Goal: Task Accomplishment & Management: Complete application form

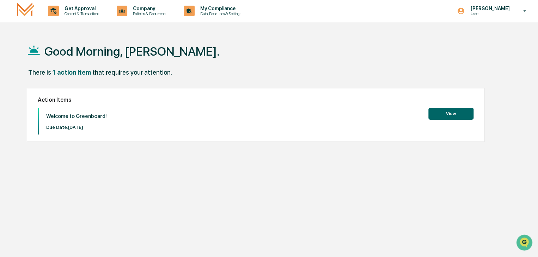
click at [451, 112] on button "View" at bounding box center [450, 114] width 45 height 12
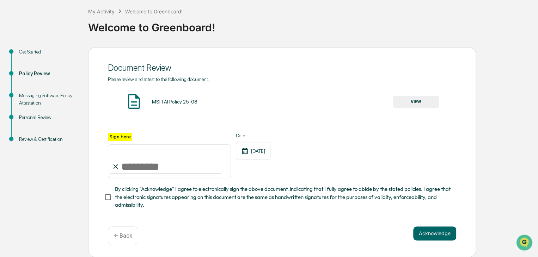
scroll to position [39, 0]
click at [131, 165] on input "Sign here" at bounding box center [169, 162] width 123 height 34
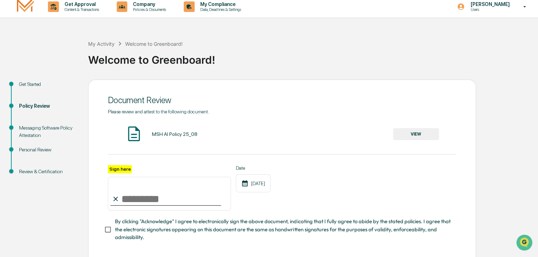
scroll to position [0, 0]
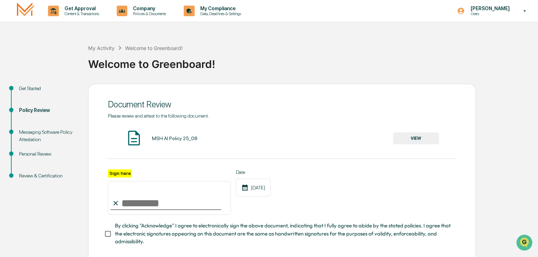
click at [141, 140] on img at bounding box center [134, 138] width 18 height 18
click at [168, 138] on div "MSH AI Policy 25_08" at bounding box center [174, 139] width 45 height 6
click at [134, 138] on img at bounding box center [134, 138] width 18 height 18
click at [422, 138] on button "VIEW" at bounding box center [416, 139] width 46 height 12
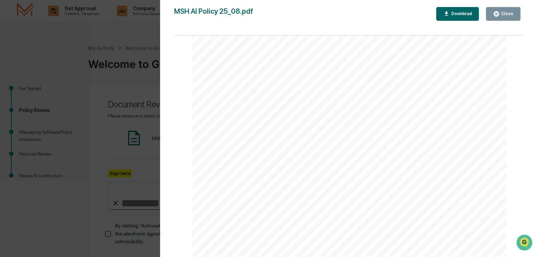
scroll to position [106, 0]
click at [504, 13] on div "Close" at bounding box center [507, 13] width 14 height 5
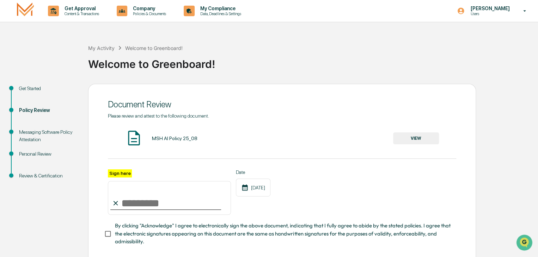
click at [146, 208] on input "Sign here" at bounding box center [169, 198] width 123 height 34
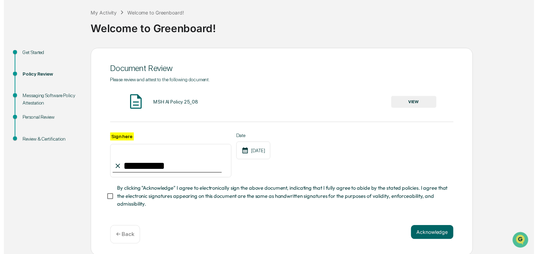
scroll to position [39, 0]
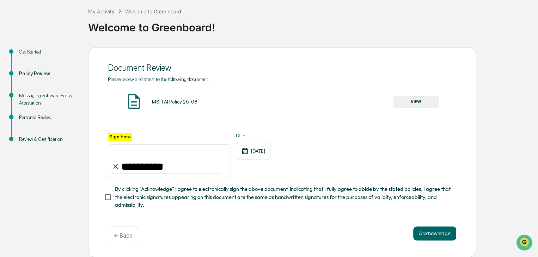
type input "**********"
click at [438, 234] on button "Acknowledge" at bounding box center [434, 234] width 43 height 14
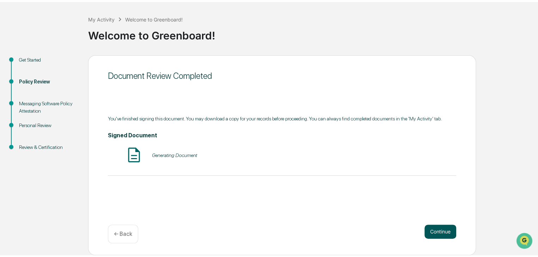
scroll to position [26, 0]
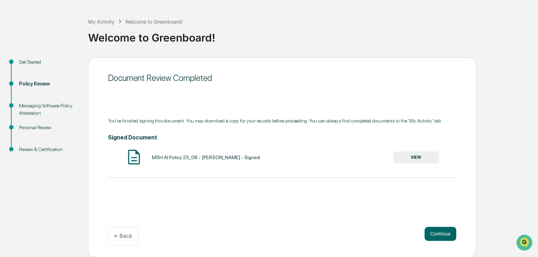
click at [416, 157] on button "VIEW" at bounding box center [416, 158] width 46 height 12
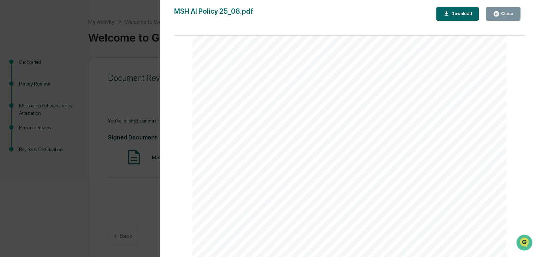
scroll to position [0, 0]
click at [463, 14] on div "Download" at bounding box center [461, 13] width 22 height 5
